Goal: Task Accomplishment & Management: Complete application form

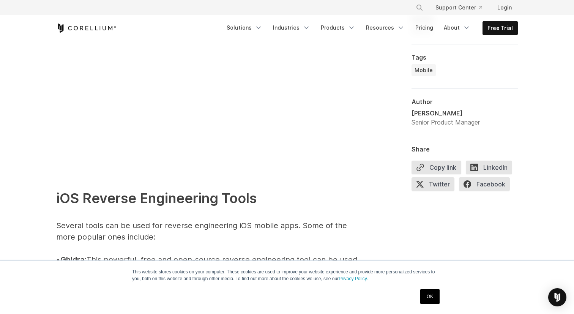
scroll to position [803, 0]
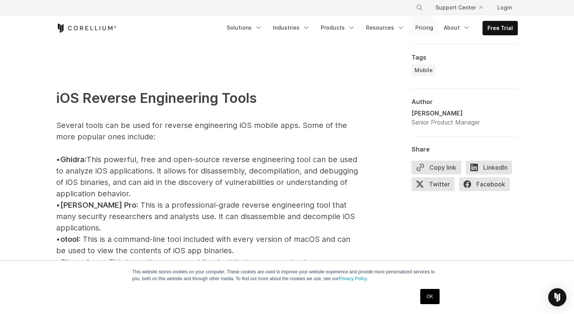
click at [429, 24] on link "Pricing" at bounding box center [424, 28] width 27 height 14
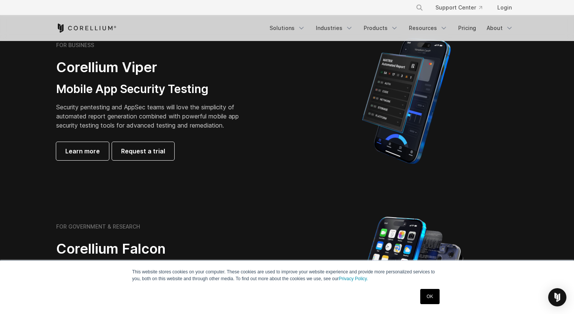
scroll to position [183, 0]
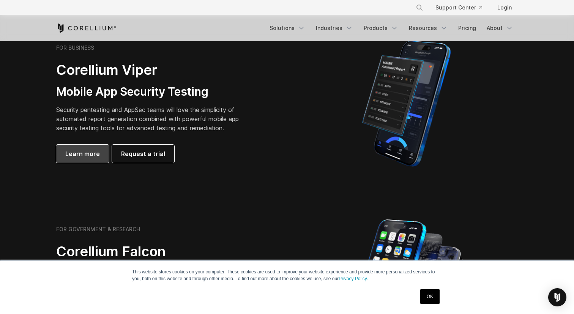
click at [82, 158] on span "Learn more" at bounding box center [82, 153] width 35 height 9
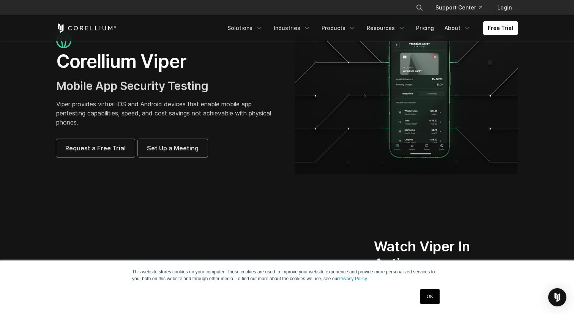
scroll to position [27, 0]
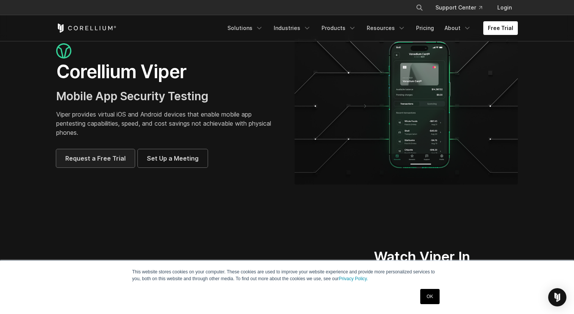
click at [84, 158] on span "Request a Free Trial" at bounding box center [95, 158] width 60 height 9
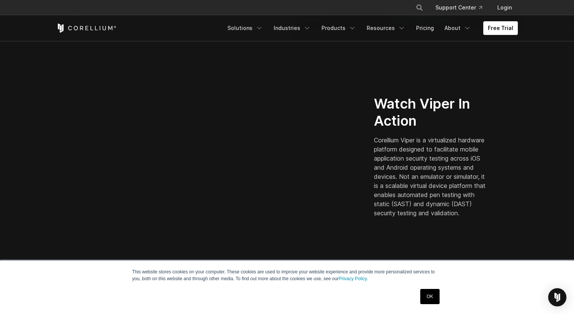
scroll to position [0, 0]
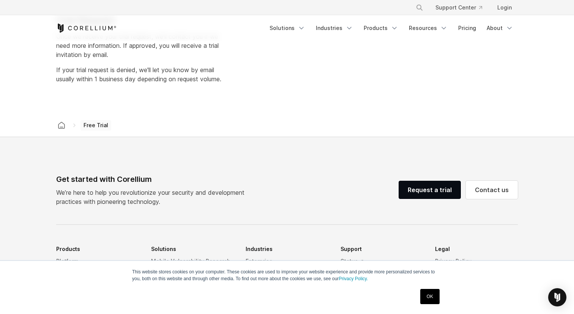
select select "**"
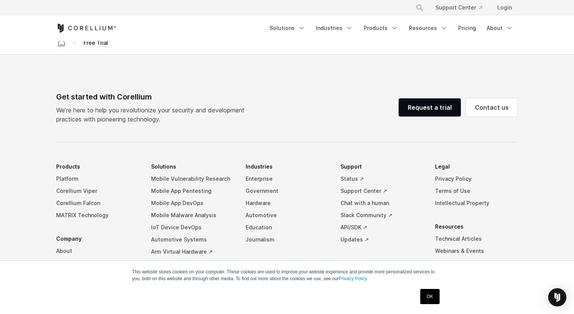
scroll to position [472, 0]
drag, startPoint x: 237, startPoint y: 154, endPoint x: 296, endPoint y: 232, distance: 97.3
click at [296, 231] on div "Get started with Corellium We’re here to help you revolutionize your security a…" at bounding box center [287, 234] width 477 height 289
